Goal: Task Accomplishment & Management: Complete application form

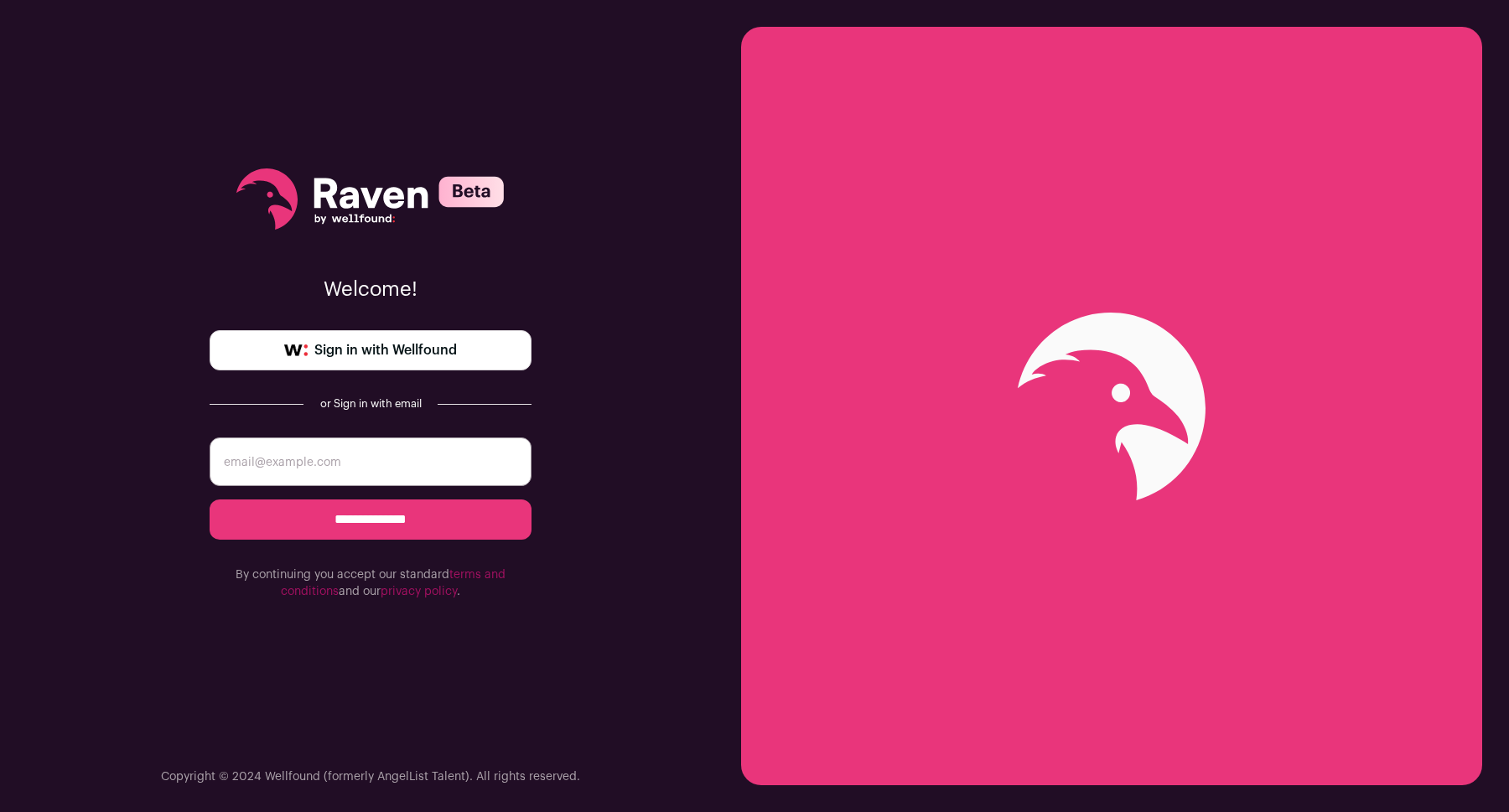
click at [359, 337] on link "Sign in with Wellfound" at bounding box center [371, 350] width 322 height 40
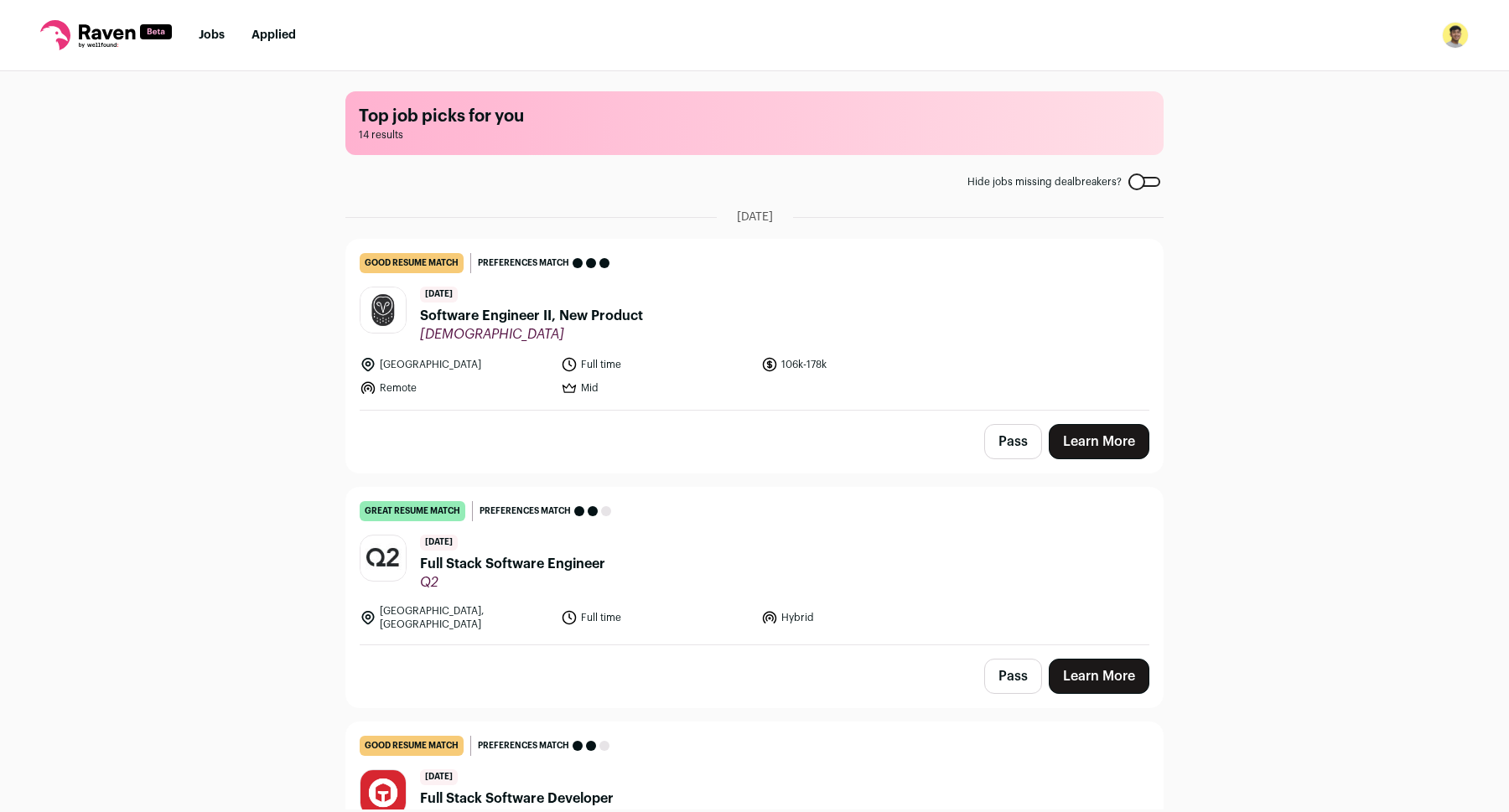
click at [280, 277] on div "Top job picks for you 14 results Hide jobs missing dealbreakers? [DATE] good re…" at bounding box center [754, 440] width 1509 height 738
click at [1449, 31] on img "Open dropdown" at bounding box center [1454, 35] width 27 height 27
click at [1336, 89] on link "Settings" at bounding box center [1375, 78] width 185 height 40
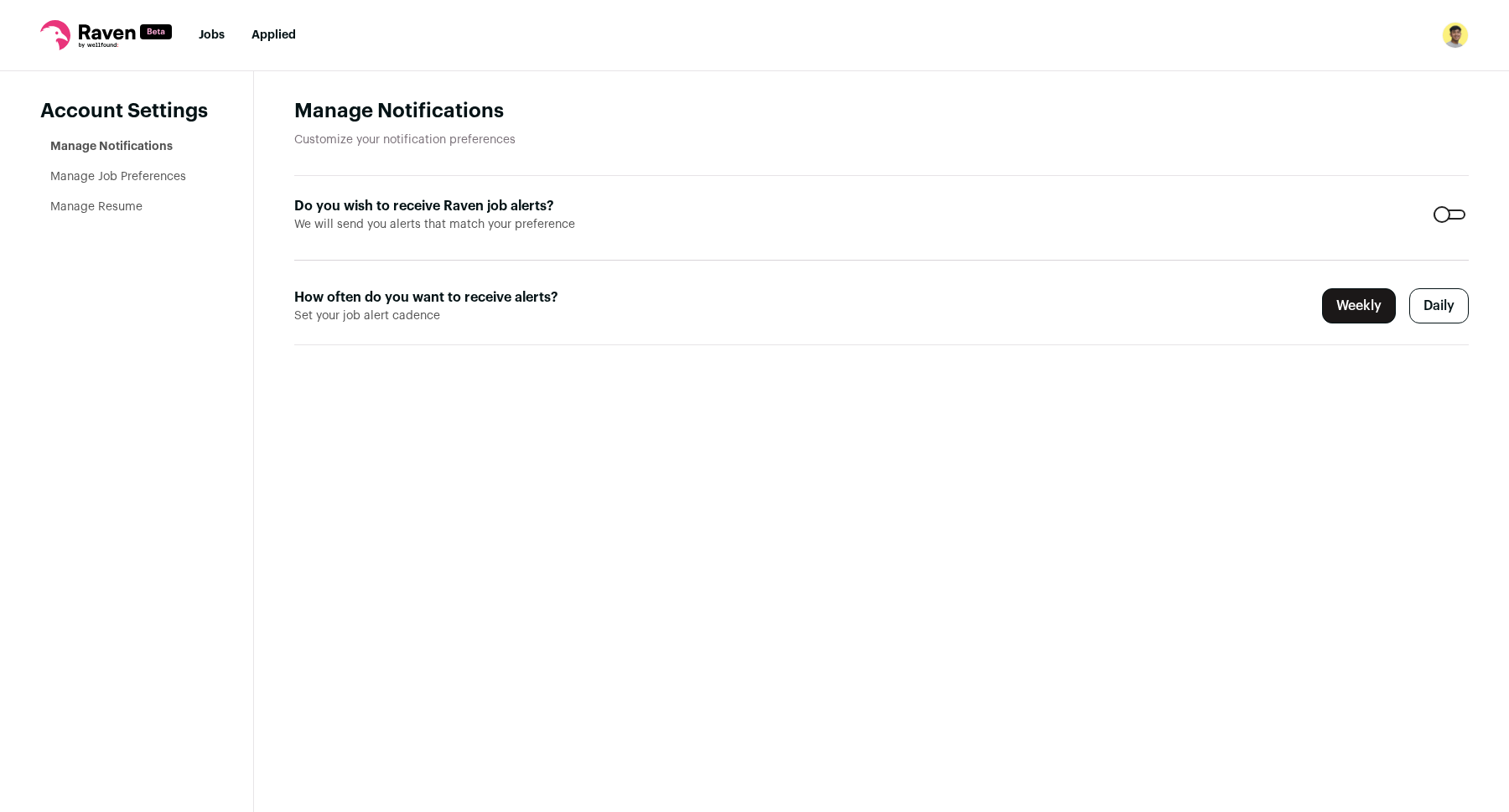
click at [176, 179] on link "Manage Job Preferences" at bounding box center [118, 177] width 136 height 12
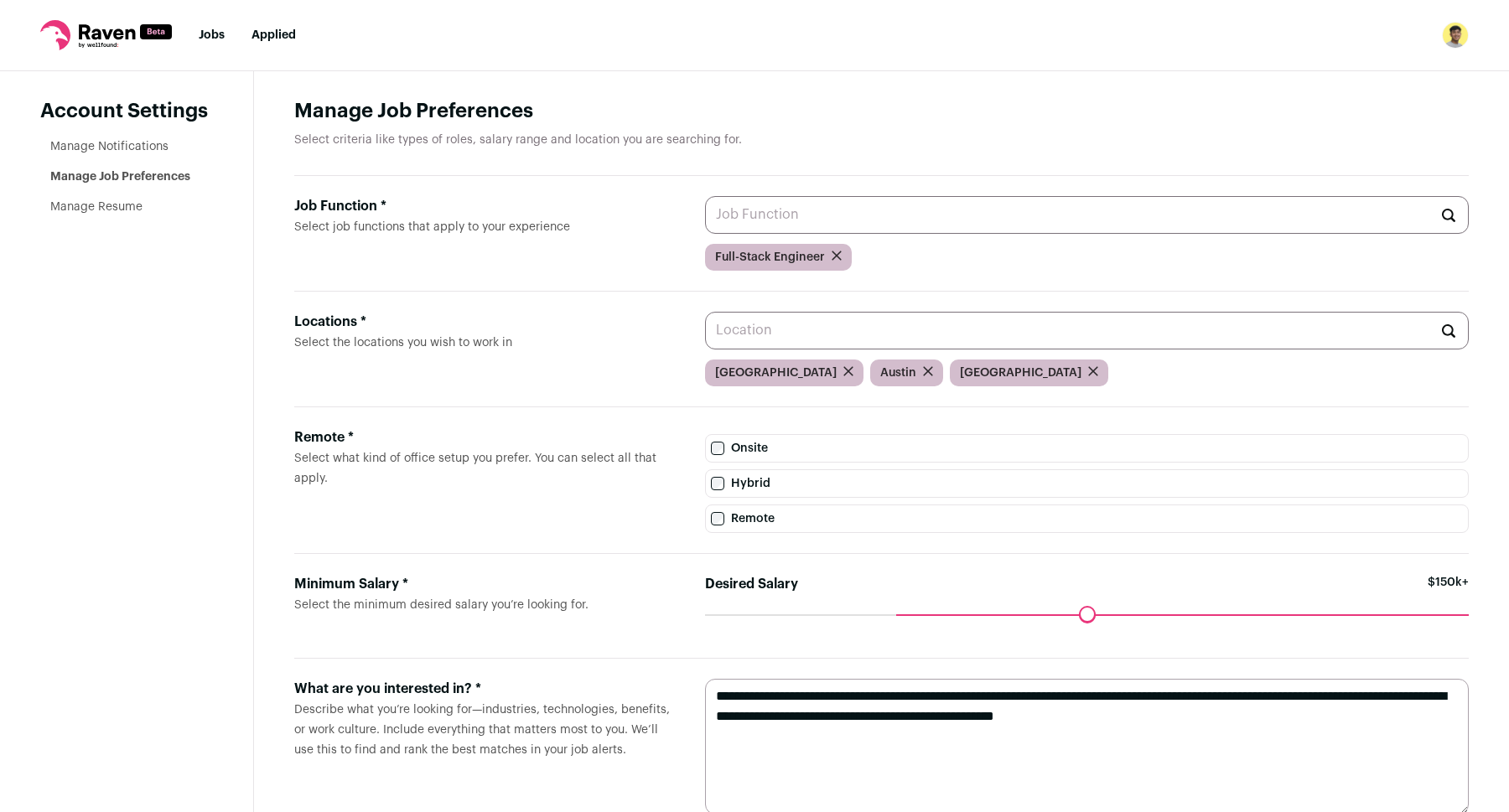
click at [117, 211] on link "Manage Resume" at bounding box center [96, 207] width 92 height 12
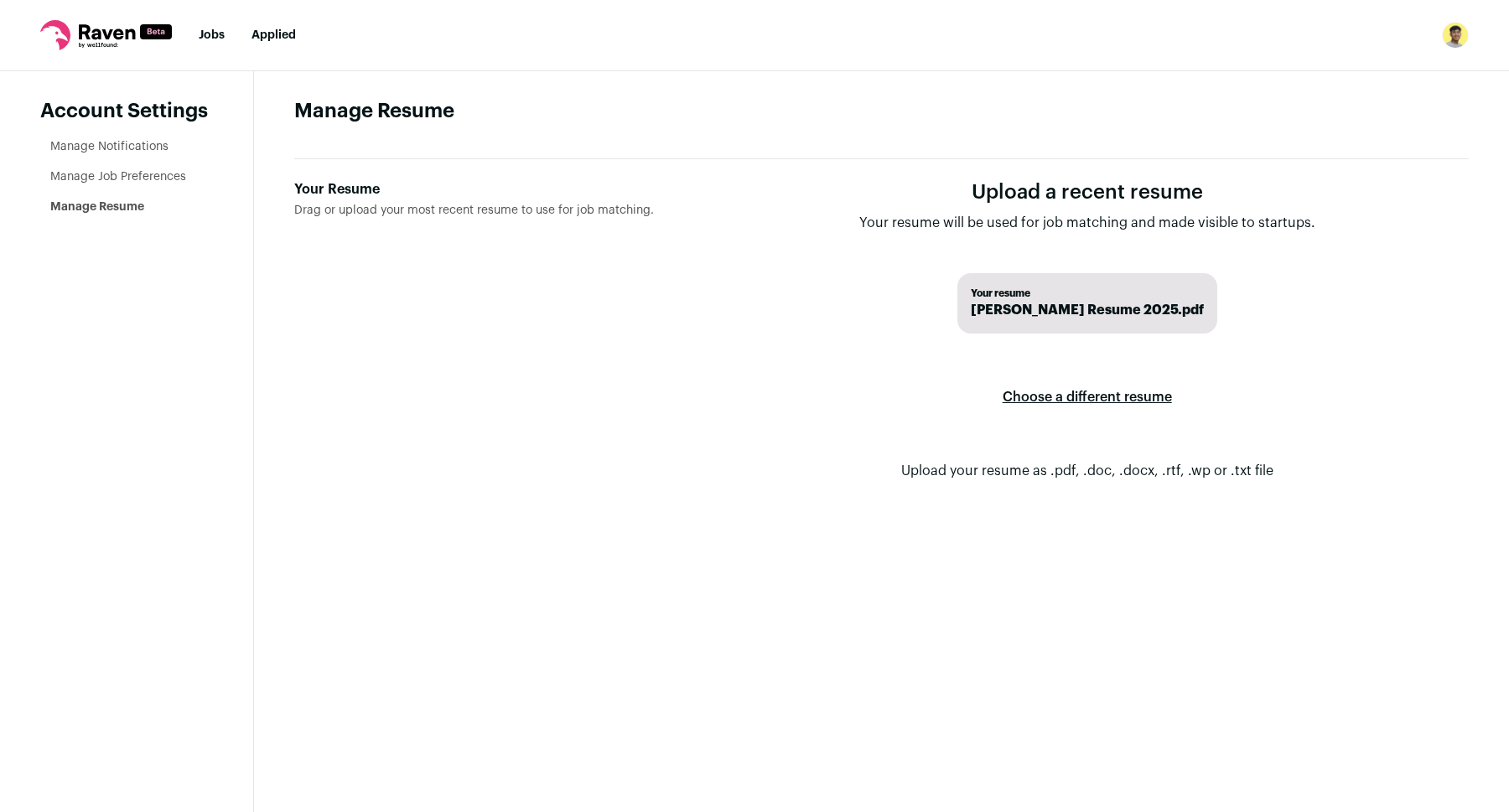
click at [1089, 393] on label "Choose a different resume" at bounding box center [1088, 397] width 169 height 47
click at [0, 0] on input "Your Resume Drag or upload your most recent resume to use for job matching." at bounding box center [0, 0] width 0 height 0
click at [195, 40] on nav "Jobs Applied Settings Notifications Preferences Resume FAQs Logout" at bounding box center [754, 36] width 1509 height 72
click at [210, 38] on link "Jobs" at bounding box center [212, 36] width 26 height 12
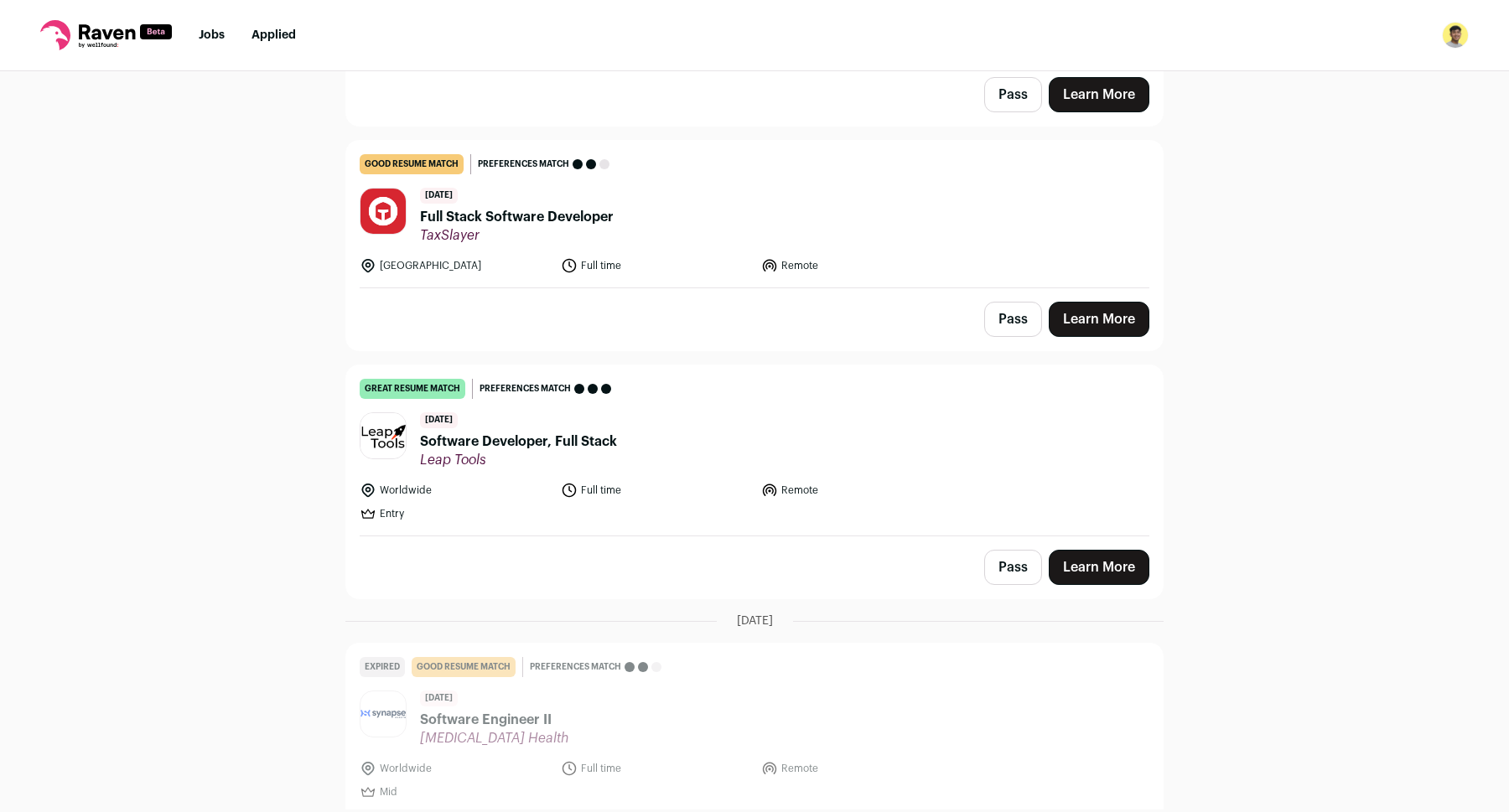
scroll to position [594, 0]
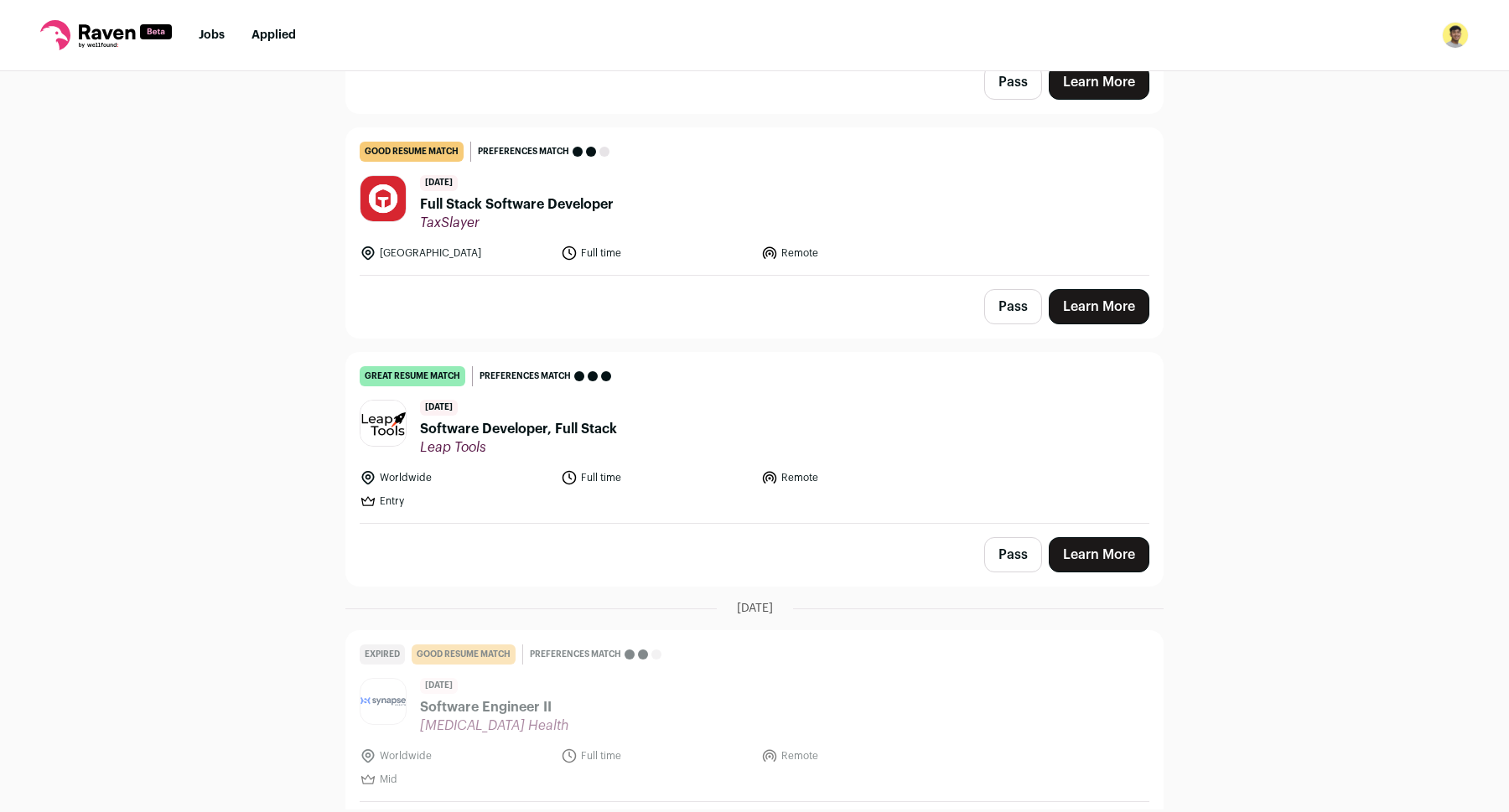
click at [559, 419] on span "Software Developer, Full Stack" at bounding box center [518, 429] width 197 height 20
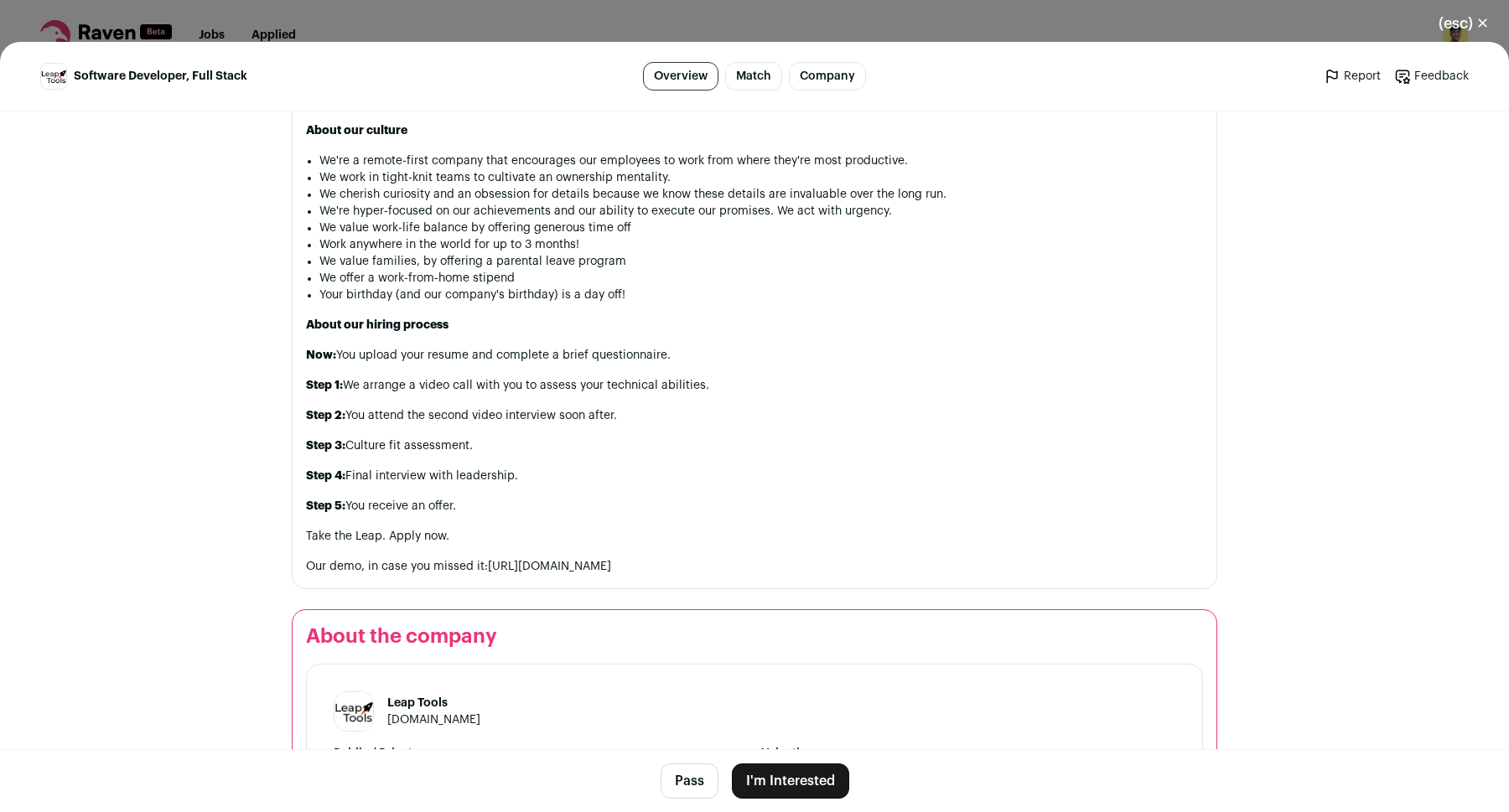
scroll to position [1552, 0]
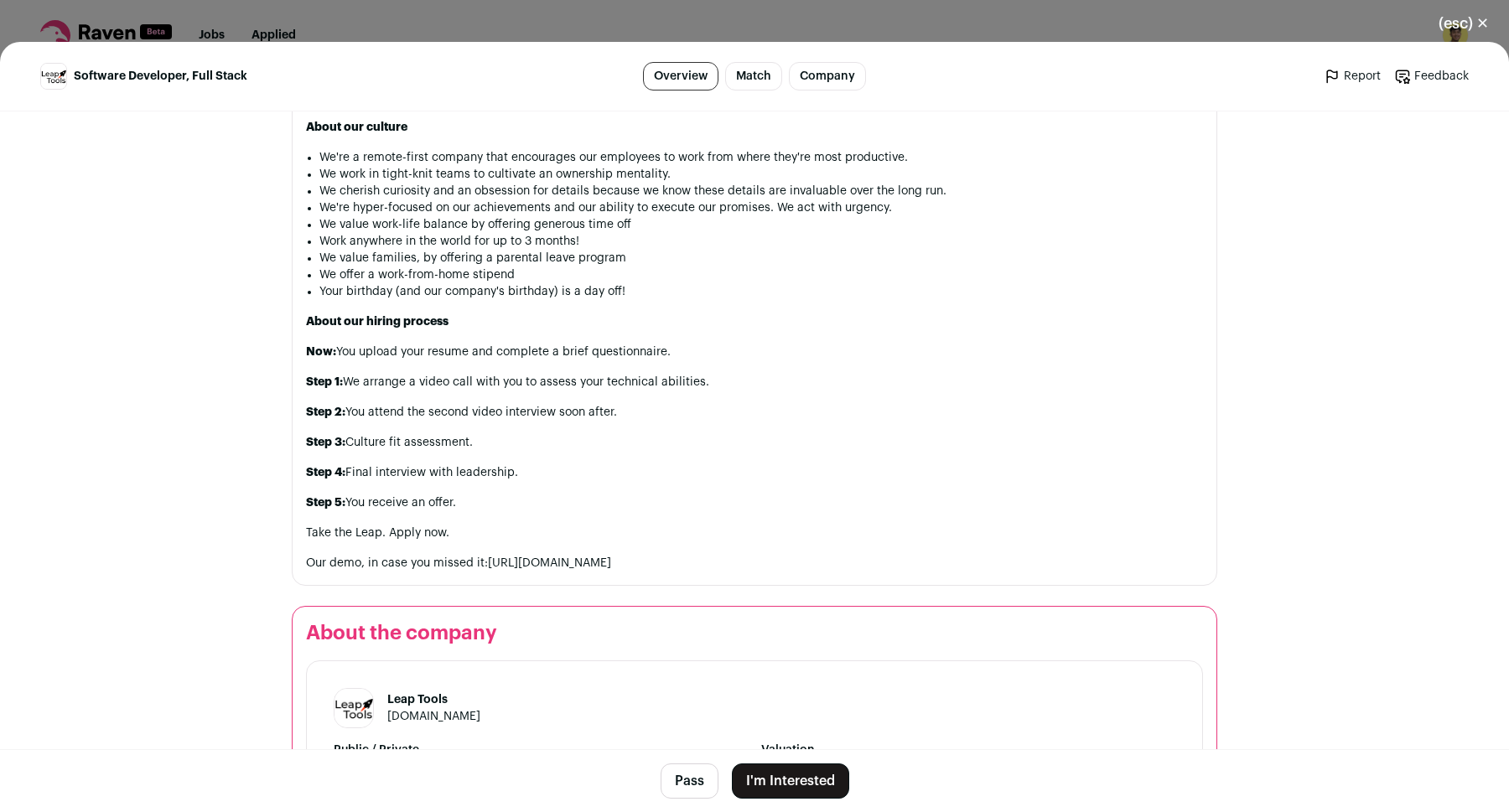
drag, startPoint x: 488, startPoint y: 567, endPoint x: 500, endPoint y: 568, distance: 12.0
click at [500, 568] on link "[URL][DOMAIN_NAME]" at bounding box center [550, 564] width 123 height 12
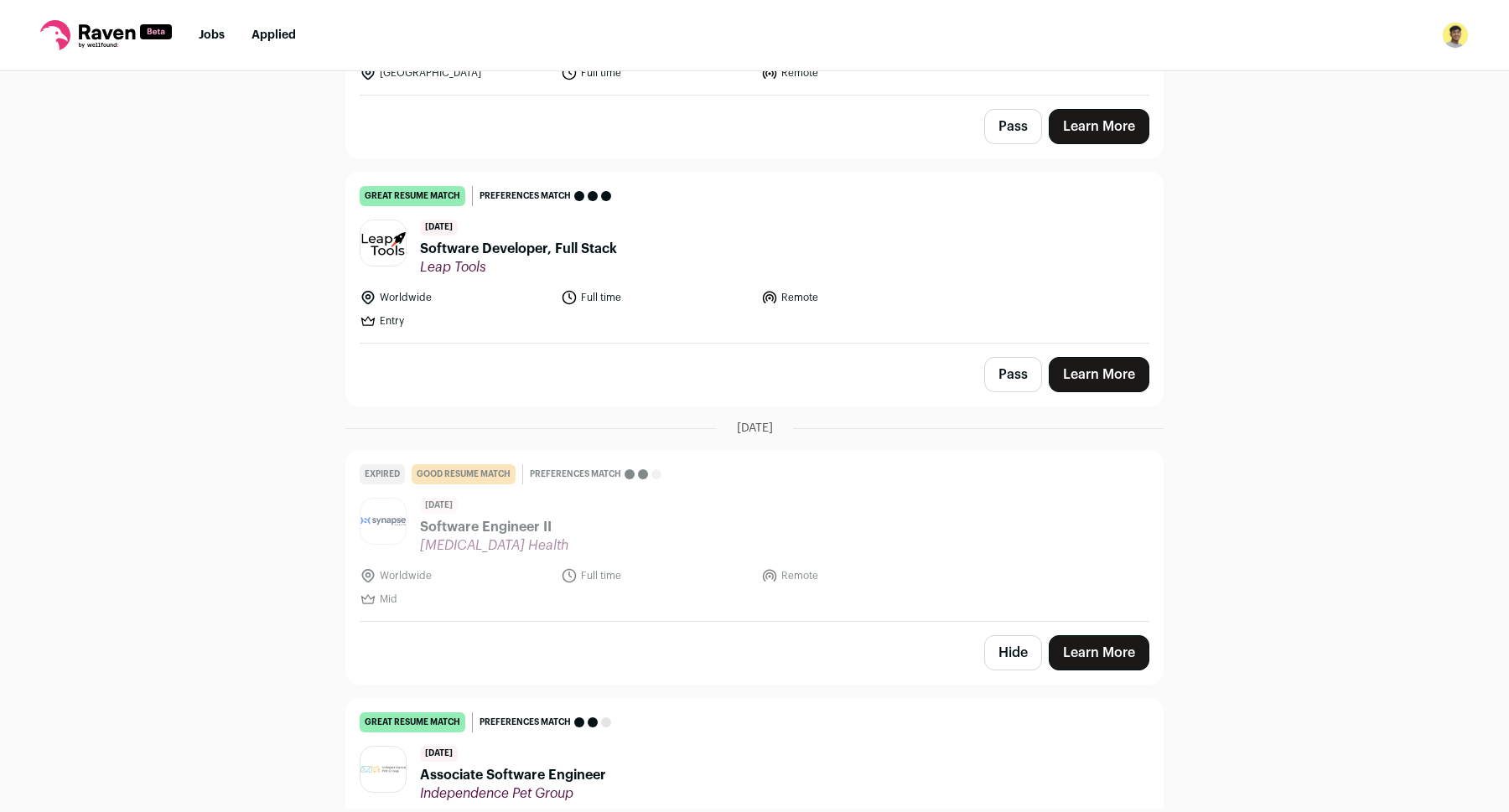
scroll to position [765, 0]
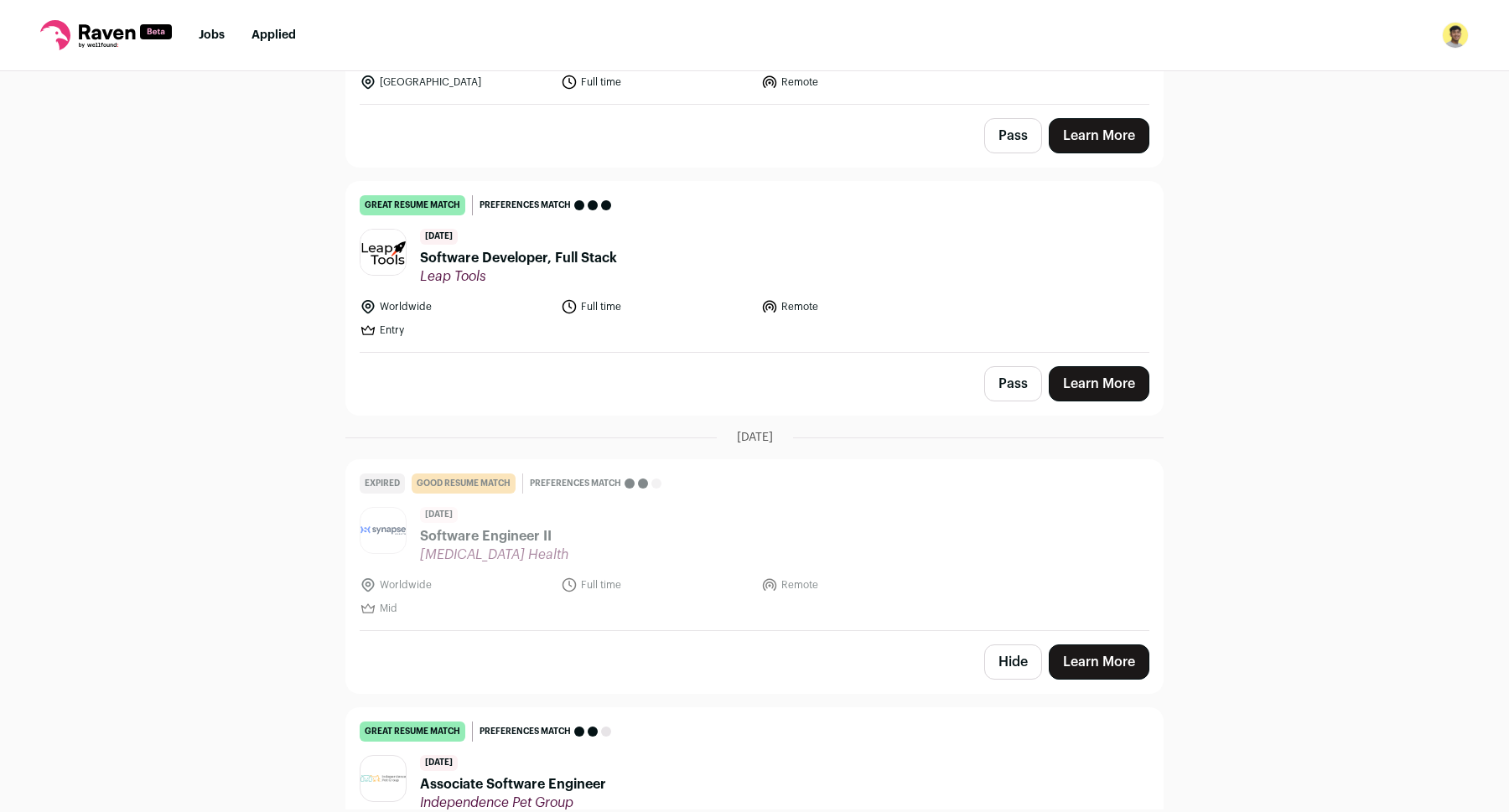
click at [223, 358] on div "Top job picks for you 14 results Hide jobs missing dealbreakers? [DATE] good re…" at bounding box center [754, 440] width 1509 height 738
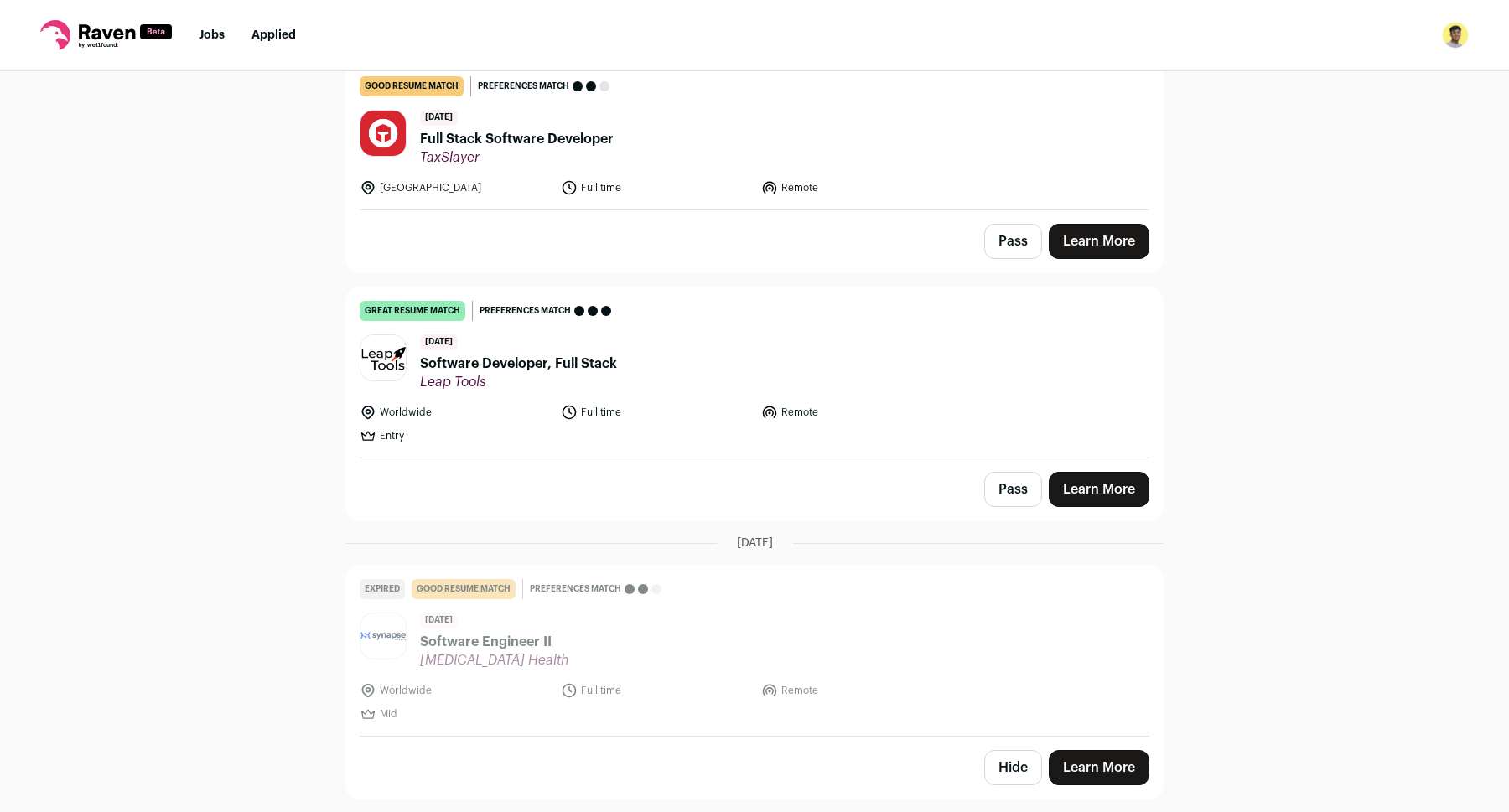
scroll to position [635, 0]
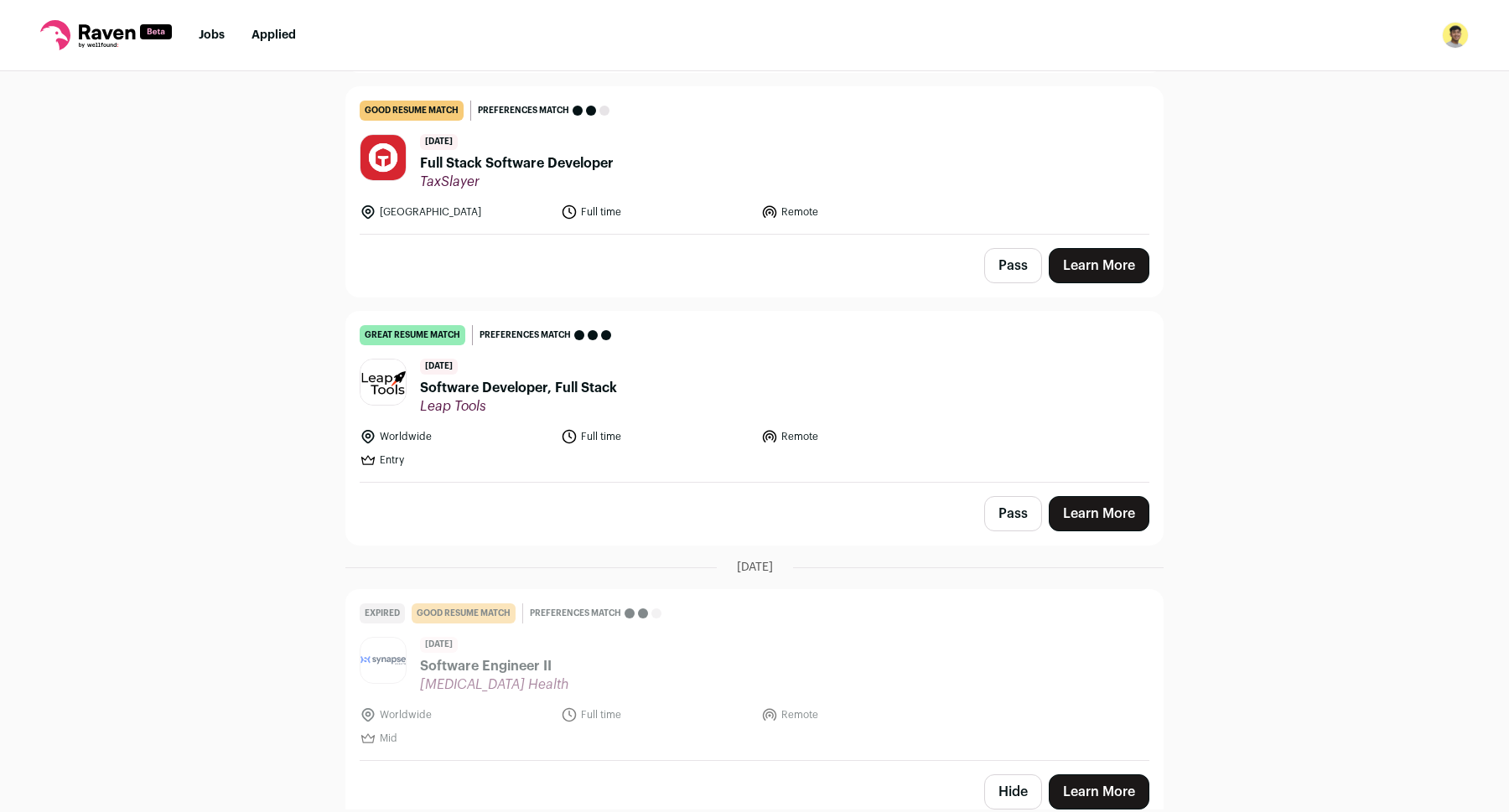
click at [505, 379] on span "Software Developer, Full Stack" at bounding box center [518, 388] width 197 height 20
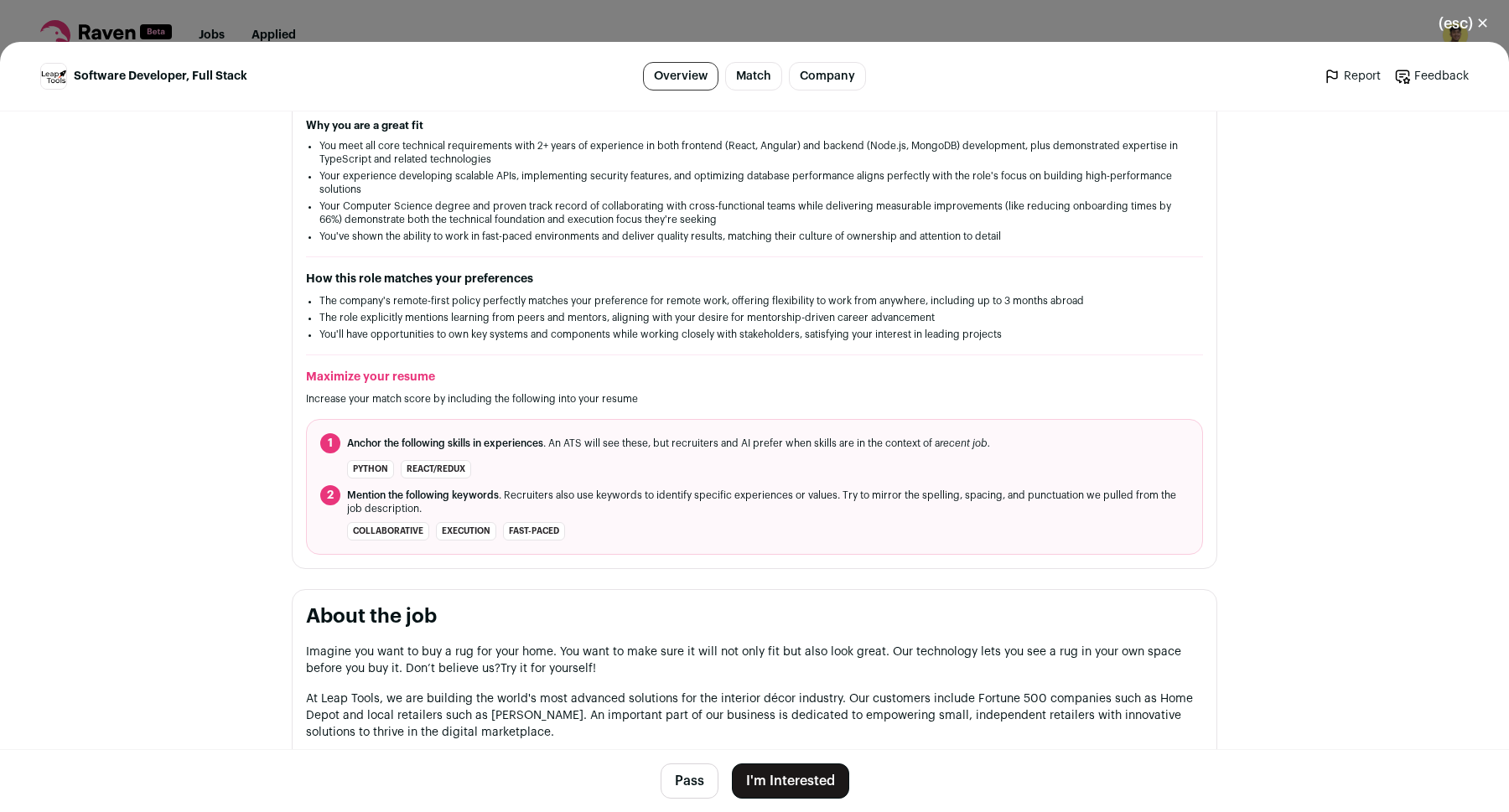
scroll to position [327, 0]
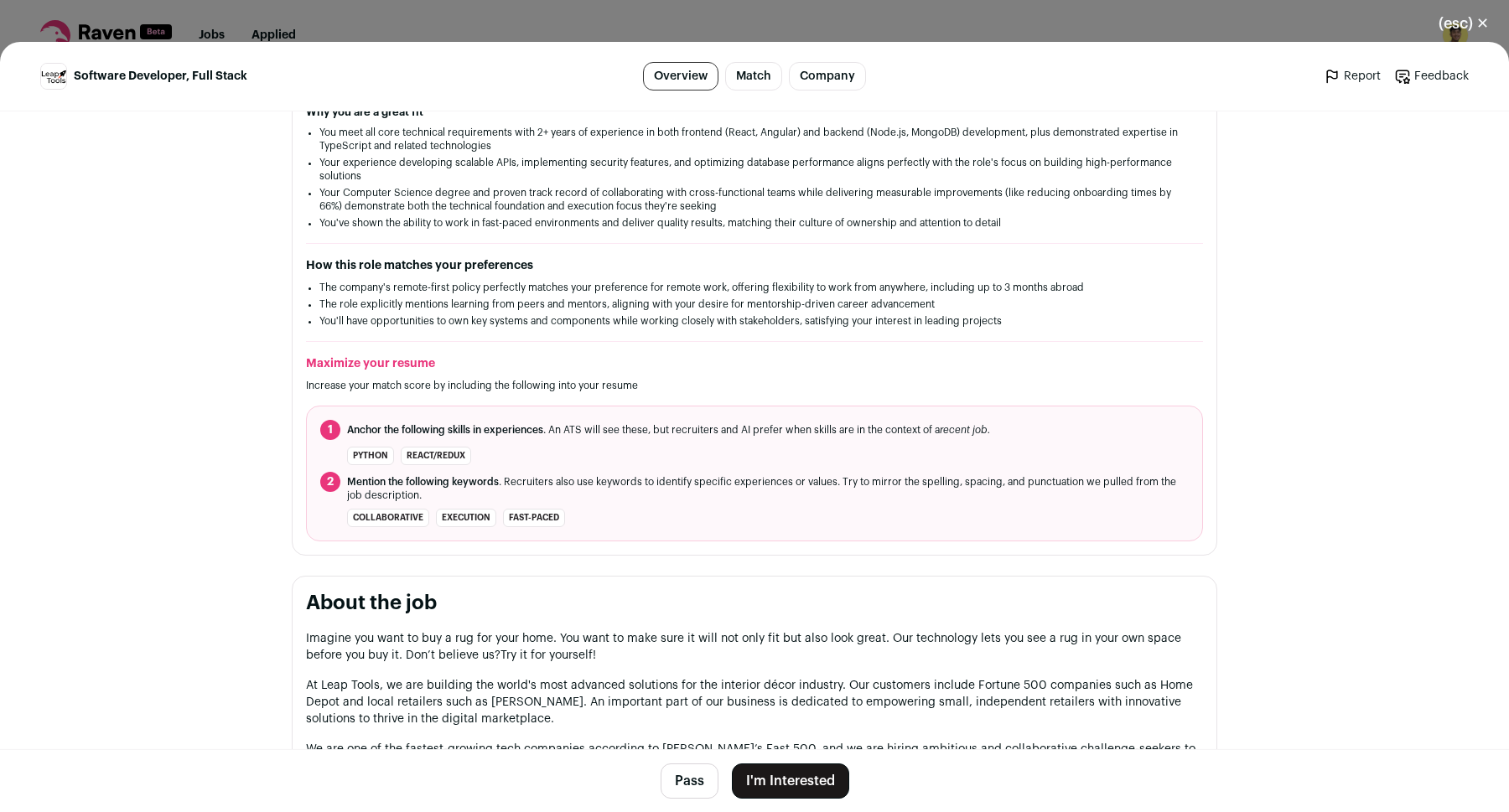
click at [787, 792] on button "I'm Interested" at bounding box center [790, 780] width 117 height 35
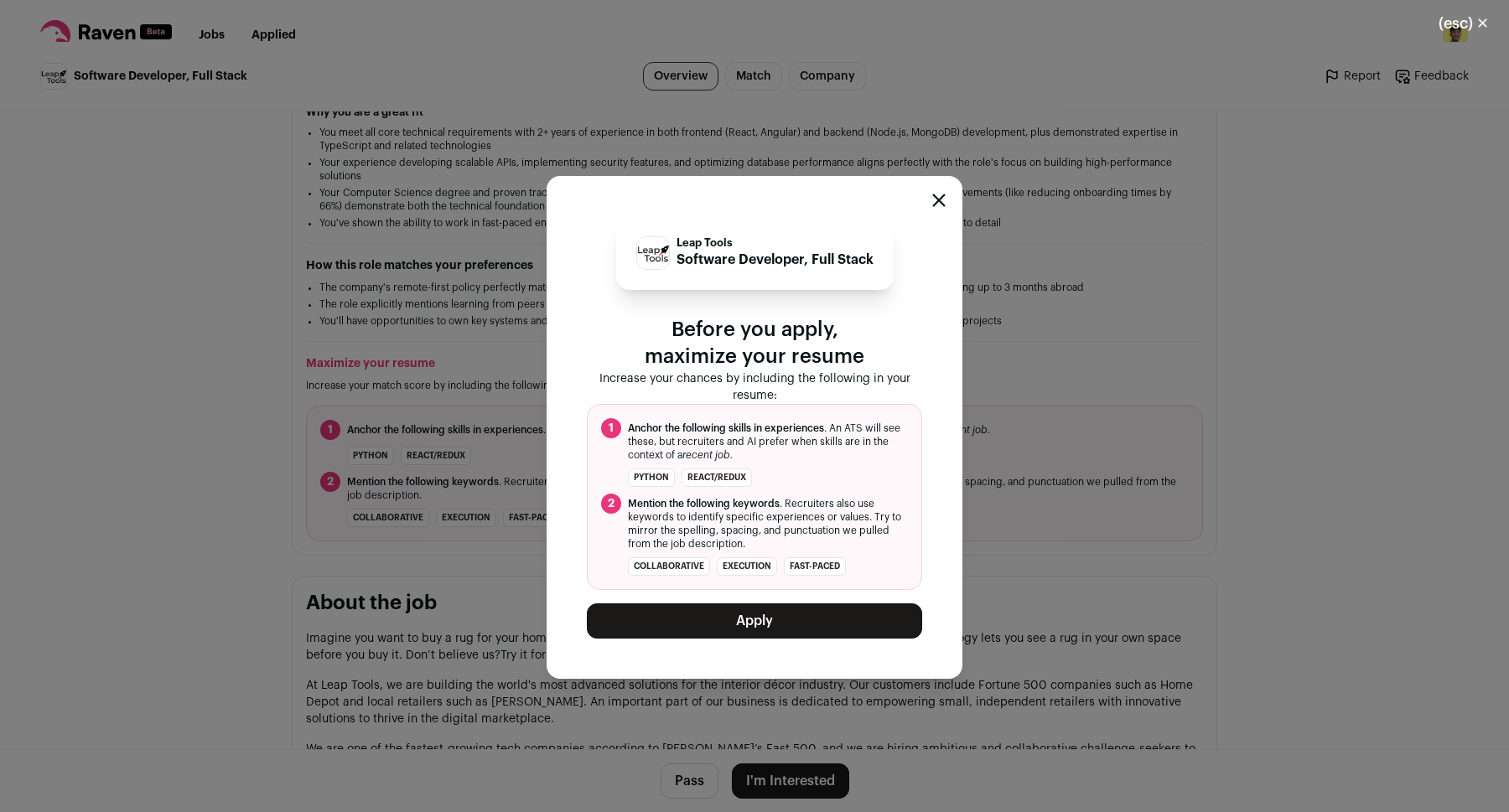
click at [1196, 246] on div "Leap Tools Software Developer, Full Stack Before you apply, maximize your resum…" at bounding box center [754, 426] width 1509 height 770
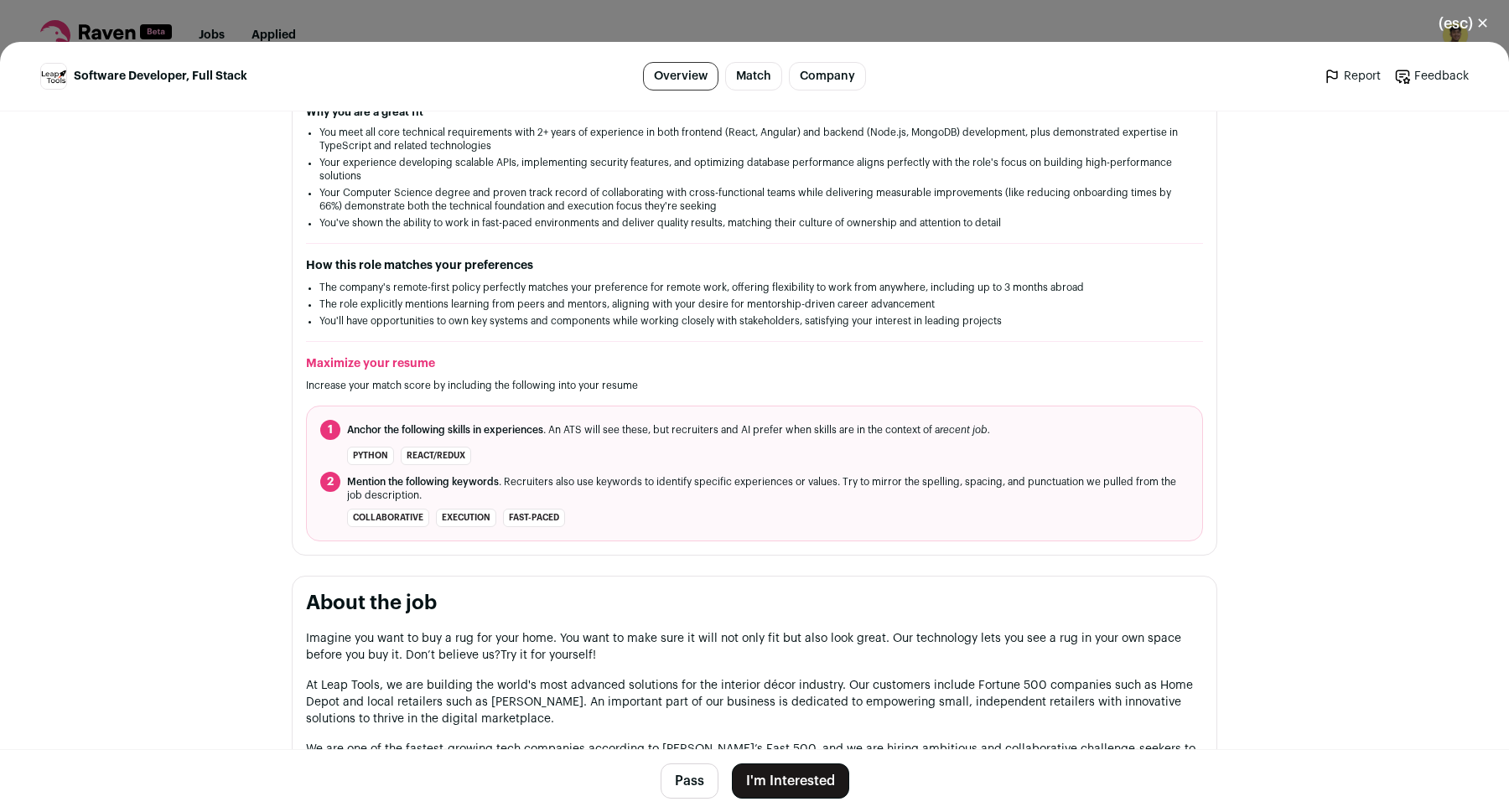
click at [797, 778] on button "I'm Interested" at bounding box center [790, 780] width 117 height 35
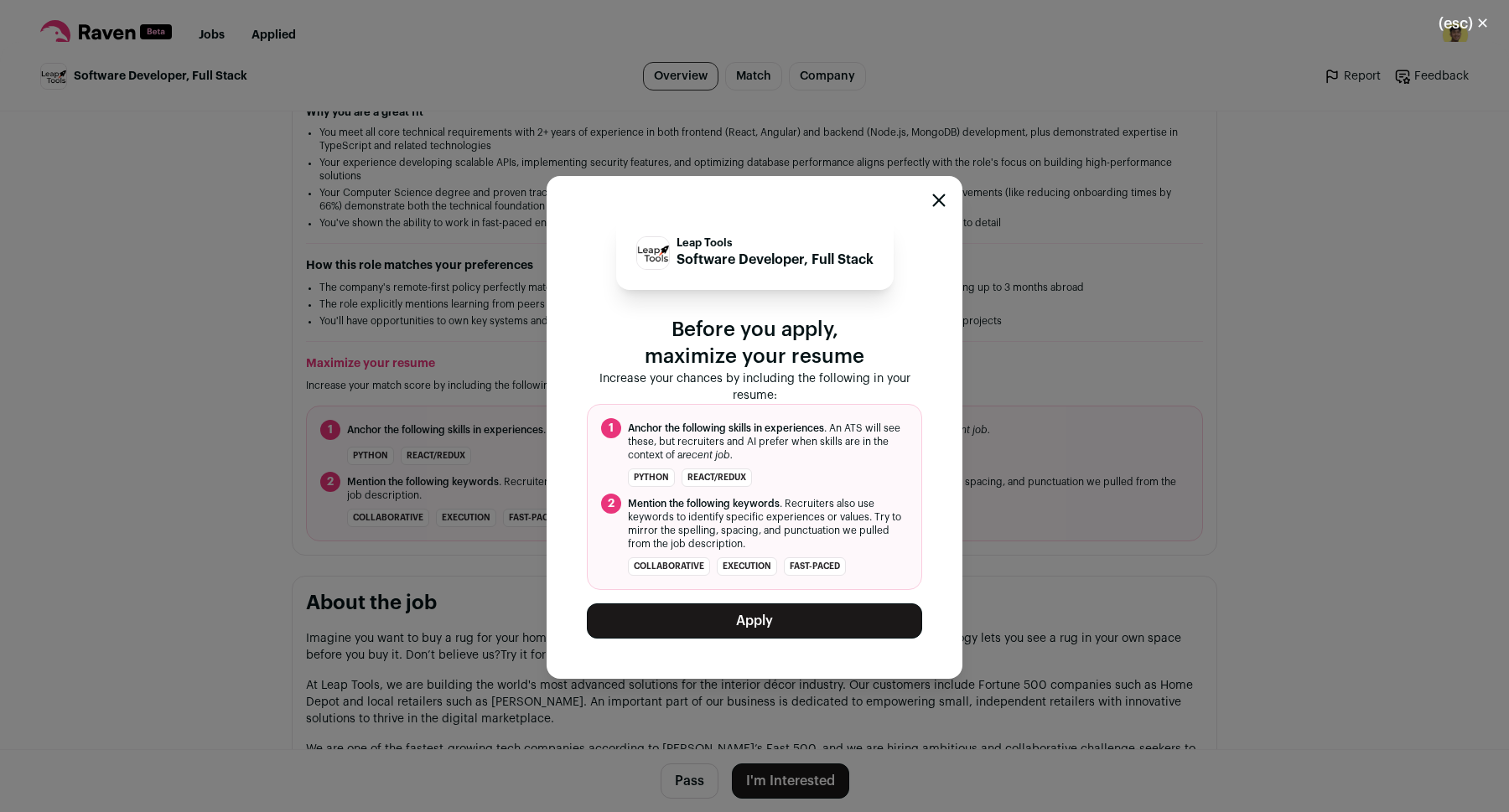
click at [720, 618] on button "Apply" at bounding box center [754, 620] width 335 height 35
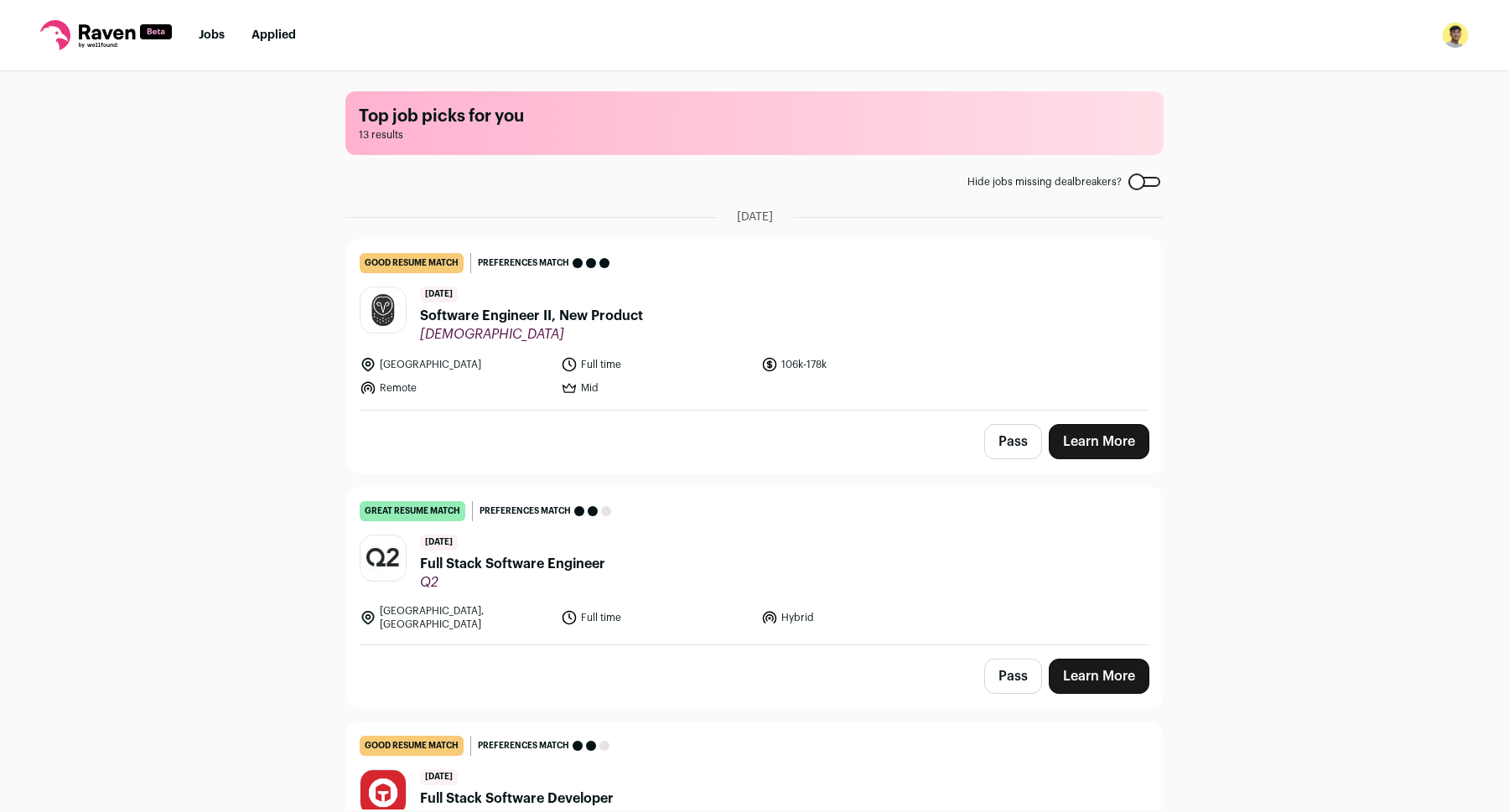
click at [556, 570] on span "Full Stack Software Engineer" at bounding box center [512, 564] width 185 height 20
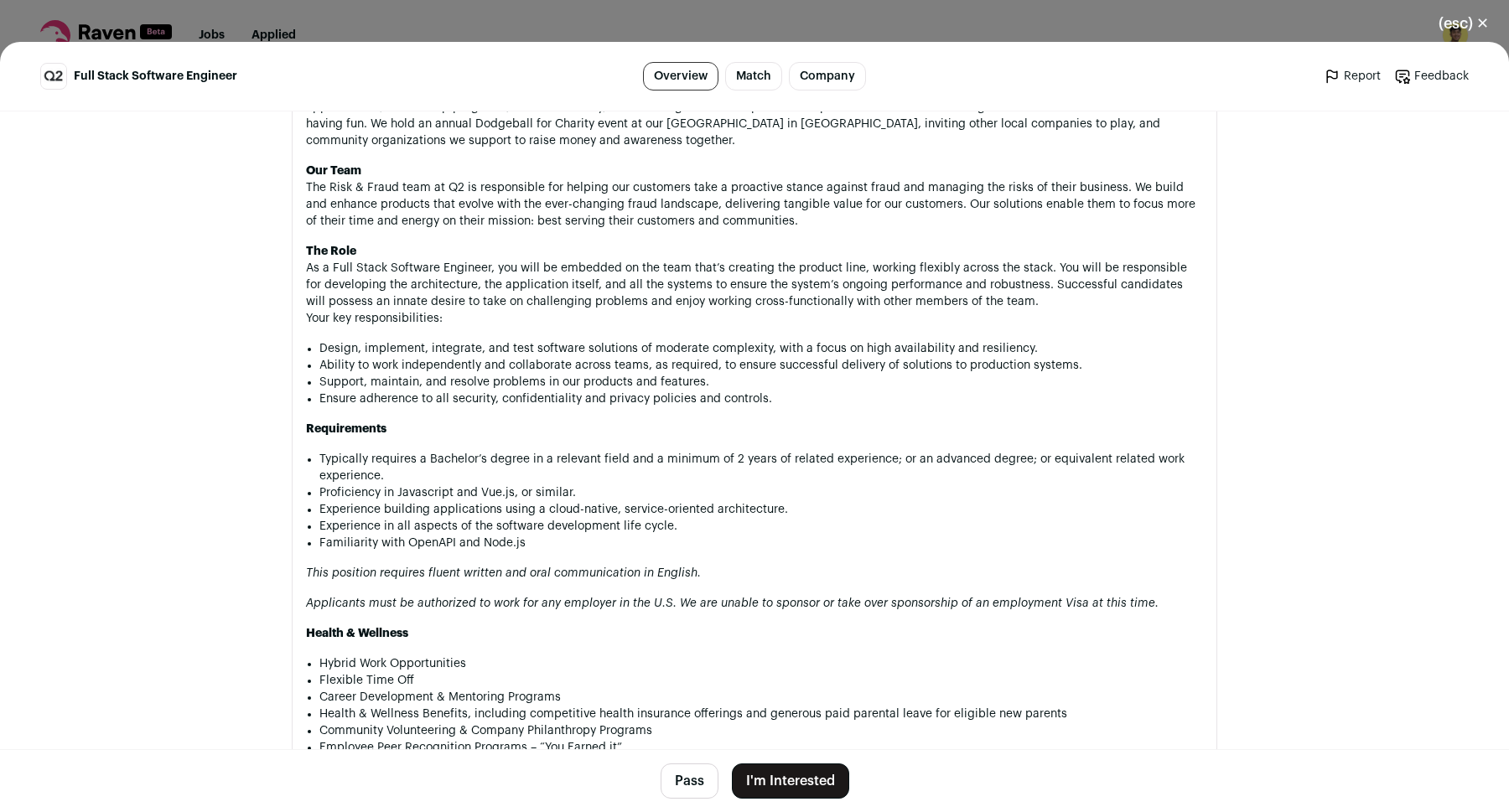
scroll to position [1067, 0]
click at [843, 9] on div "(esc) ✕ Full Stack Software Engineer Overview Match Company Report Feedback Rep…" at bounding box center [754, 406] width 1509 height 812
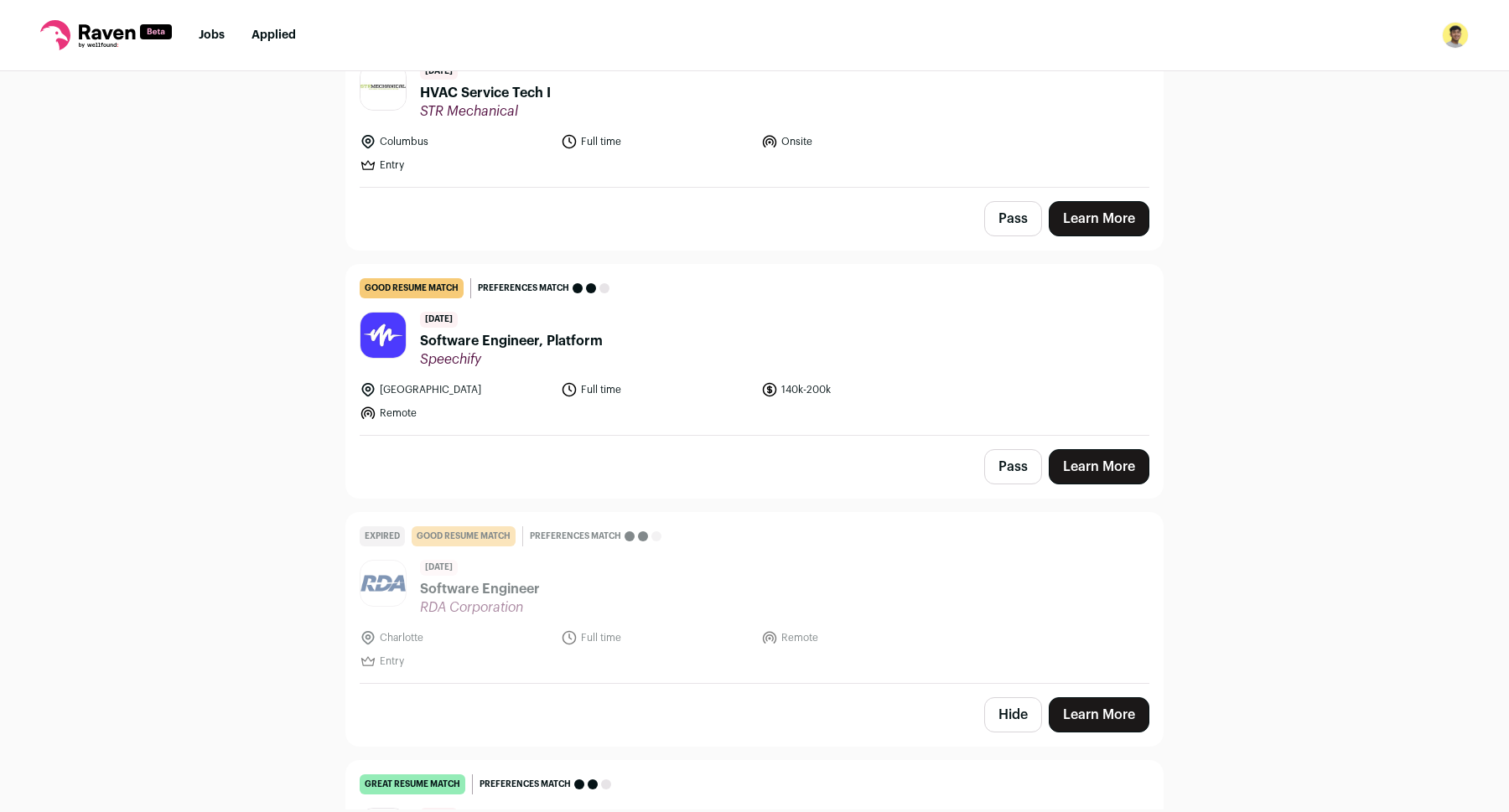
scroll to position [1757, 0]
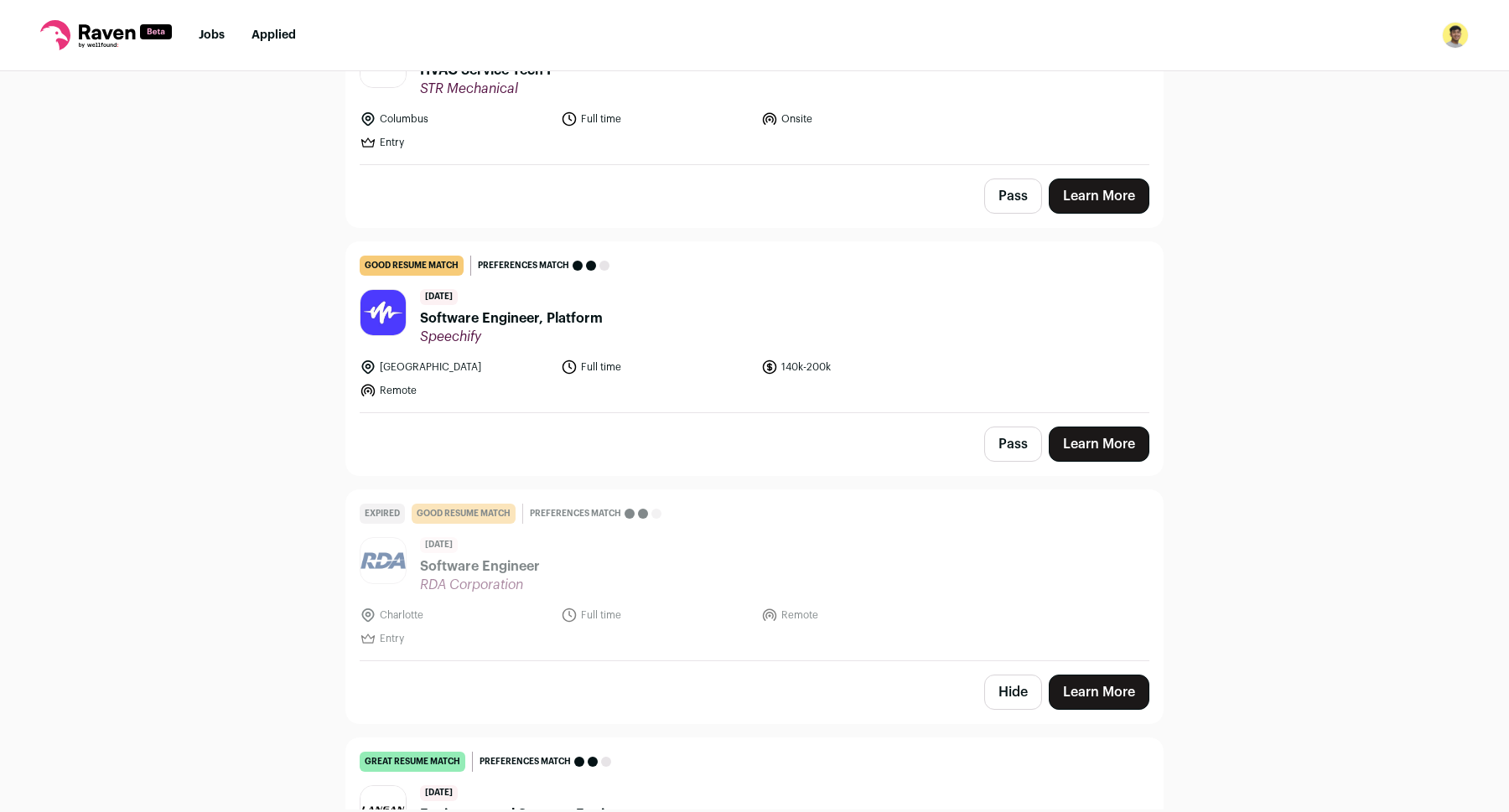
click at [549, 317] on span "Software Engineer, Platform" at bounding box center [511, 318] width 183 height 20
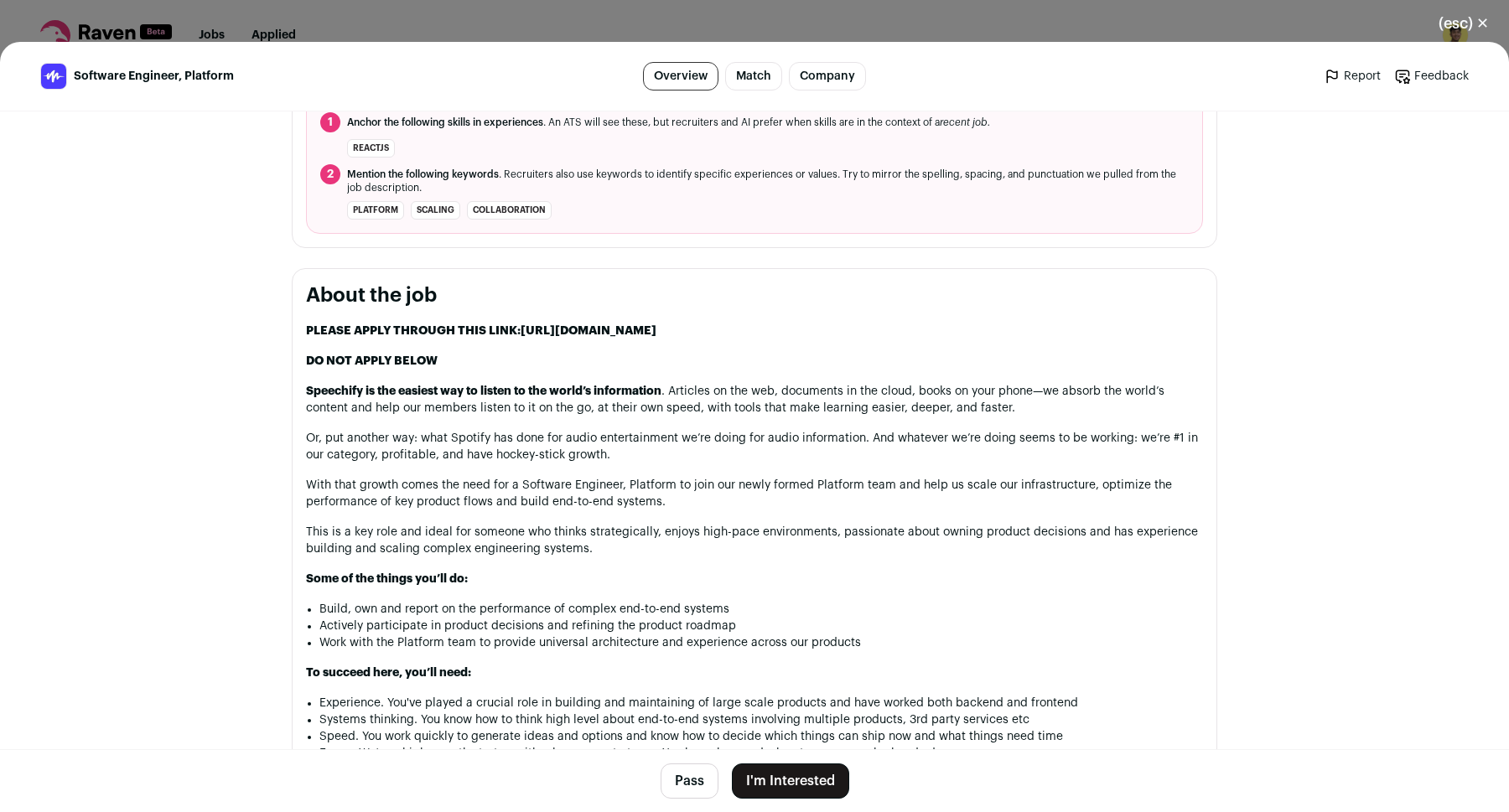
scroll to position [644, 0]
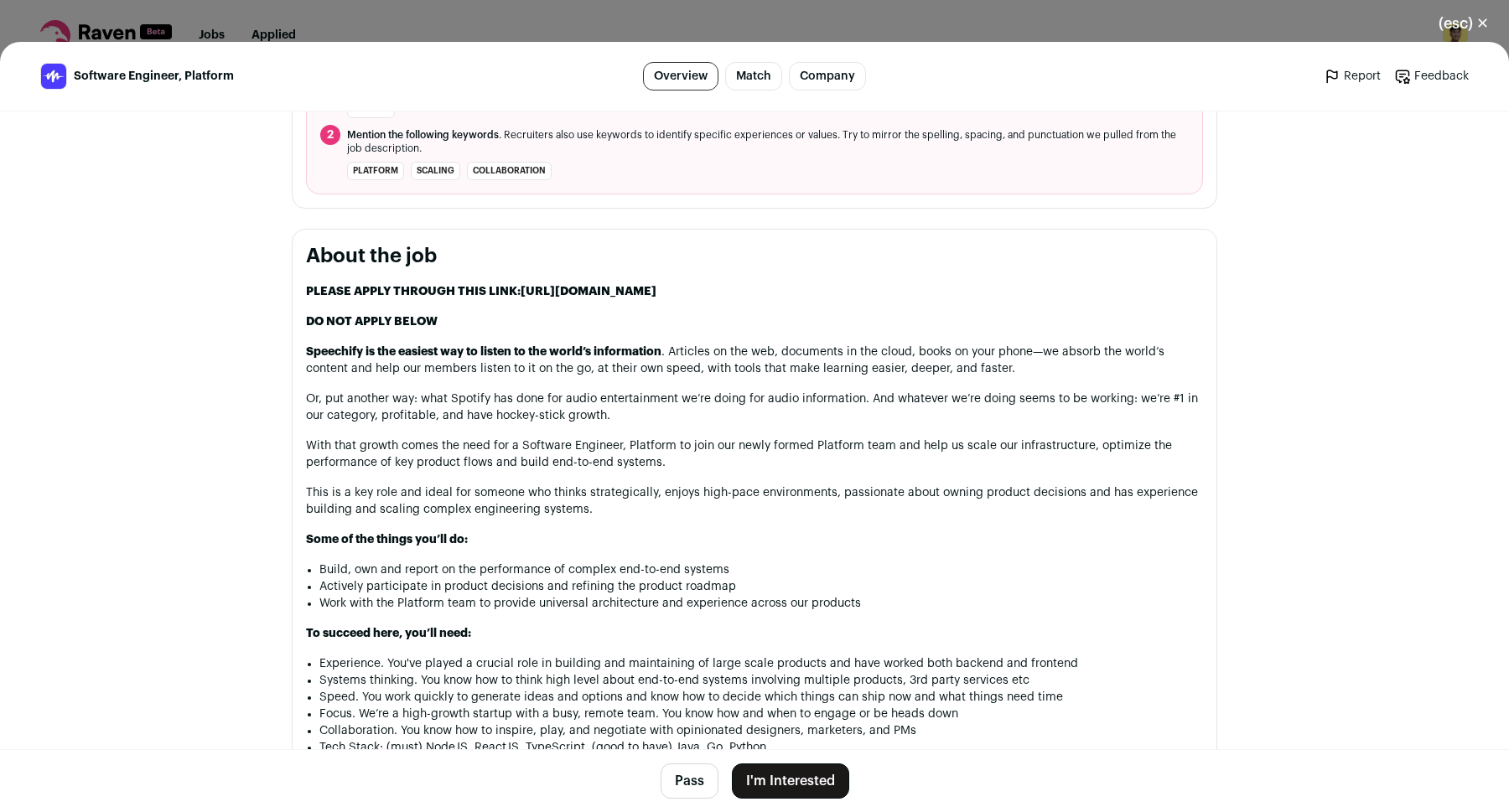
click at [612, 300] on p "PLEASE APPLY THROUGH THIS LINK: [URL][DOMAIN_NAME]" at bounding box center [754, 291] width 897 height 17
click at [618, 290] on link "[URL][DOMAIN_NAME]" at bounding box center [588, 292] width 136 height 12
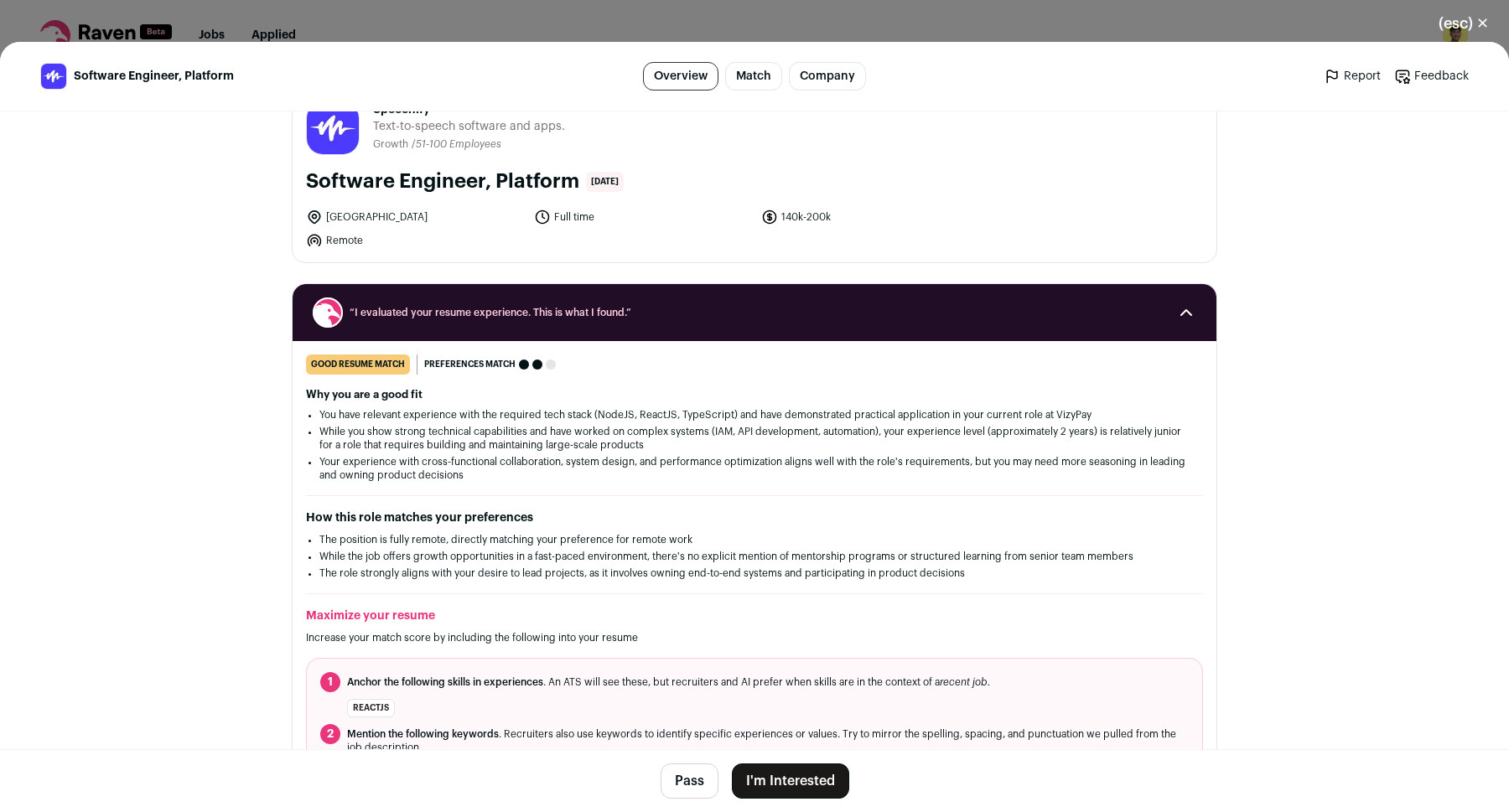
scroll to position [0, 0]
